Goal: Find specific page/section: Find specific page/section

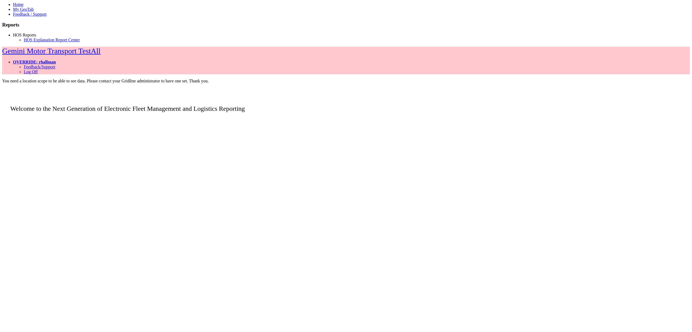
click at [27, 37] on link "HOS Reports" at bounding box center [24, 35] width 23 height 5
click at [44, 42] on link "HOS Explanation Report Center" at bounding box center [52, 40] width 56 height 5
click at [36, 37] on link "HOS Reports" at bounding box center [24, 35] width 23 height 5
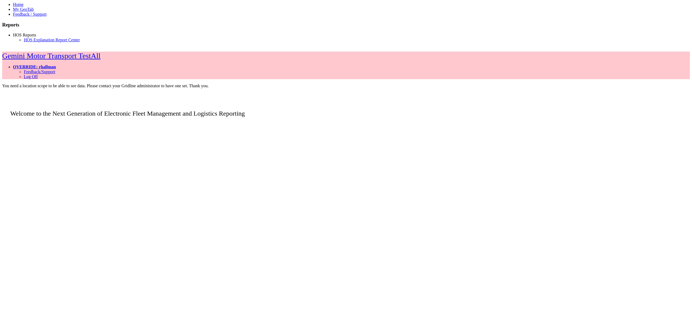
click at [30, 42] on link "HOS Explanation Report Center" at bounding box center [52, 40] width 56 height 5
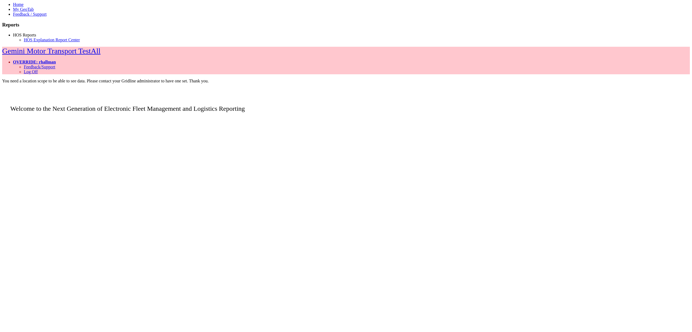
click at [36, 37] on link "HOS Reports" at bounding box center [24, 35] width 23 height 5
click at [30, 42] on link "HOS Explanation Report Center" at bounding box center [52, 40] width 56 height 5
click at [36, 37] on link "HOS Reports" at bounding box center [24, 35] width 23 height 5
click at [31, 42] on link "HOS Explanation Report Center" at bounding box center [52, 40] width 56 height 5
click at [36, 37] on link "HOS Reports" at bounding box center [24, 35] width 23 height 5
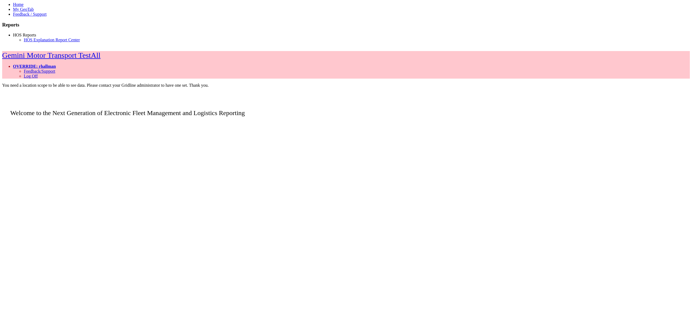
click at [32, 42] on link "HOS Explanation Report Center" at bounding box center [52, 40] width 56 height 5
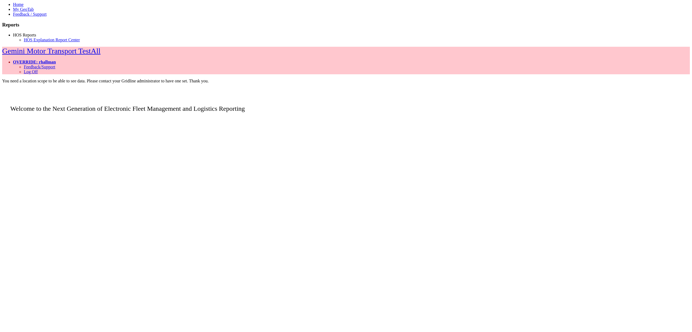
click at [32, 37] on link "HOS Reports" at bounding box center [24, 35] width 23 height 5
click at [25, 42] on link "HOS Explanation Report Center" at bounding box center [52, 40] width 56 height 5
click at [25, 37] on link "HOS Reports" at bounding box center [24, 35] width 23 height 5
click at [24, 42] on link "HOS Explanation Report Center" at bounding box center [52, 40] width 56 height 5
